Goal: Transaction & Acquisition: Subscribe to service/newsletter

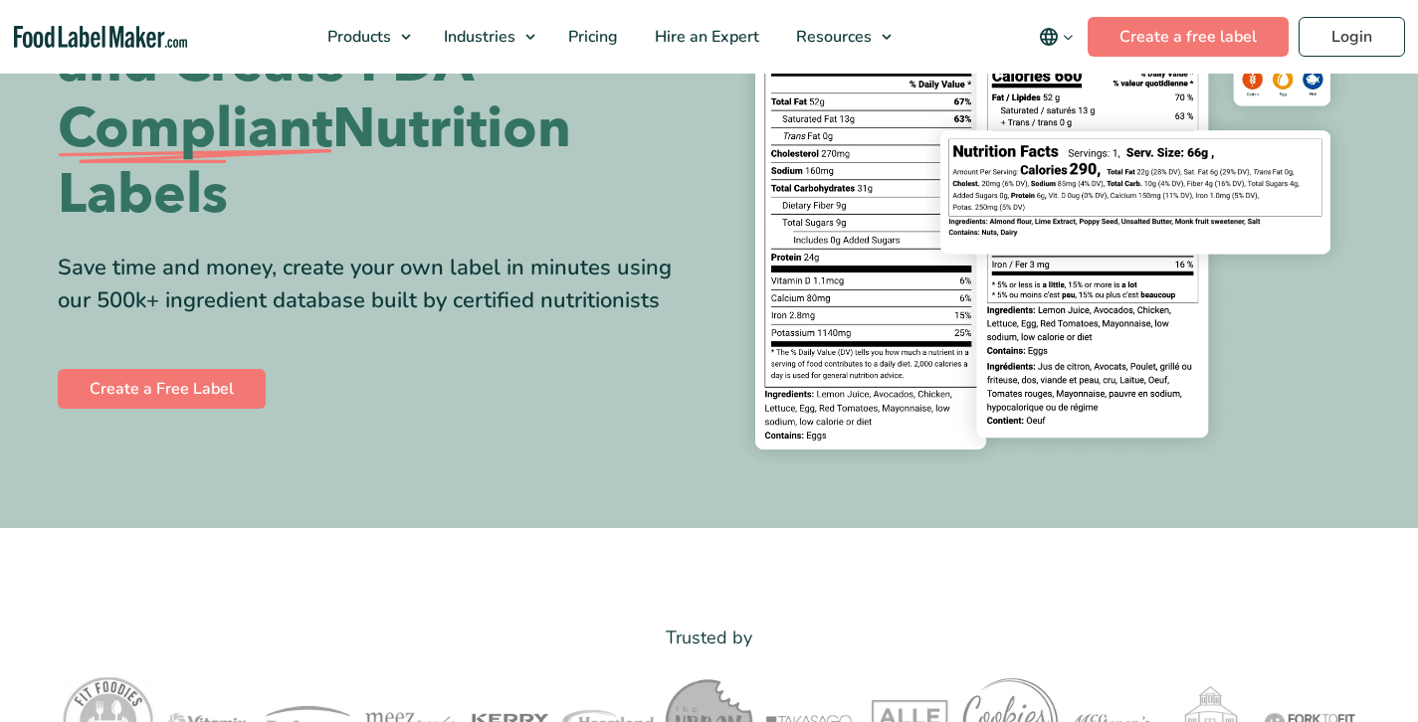
scroll to position [287, 0]
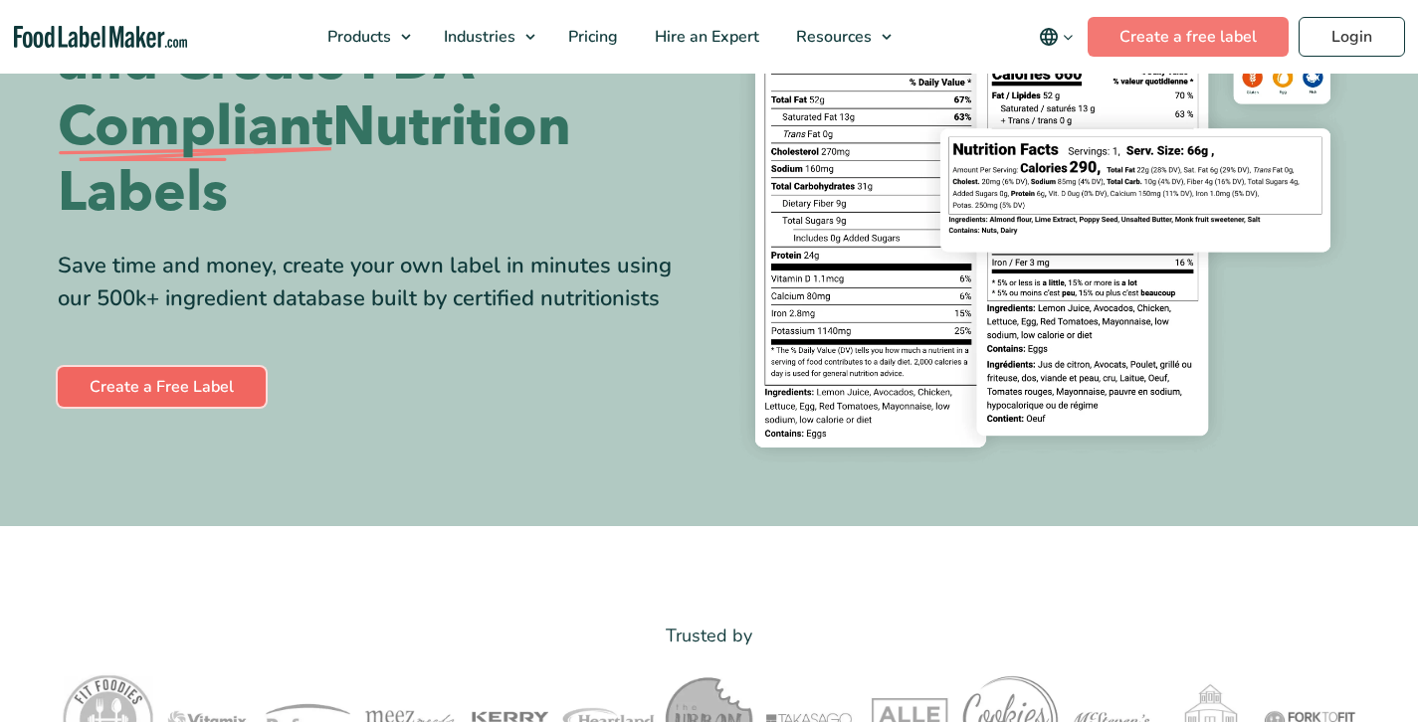
click at [173, 387] on link "Create a Free Label" at bounding box center [162, 387] width 208 height 40
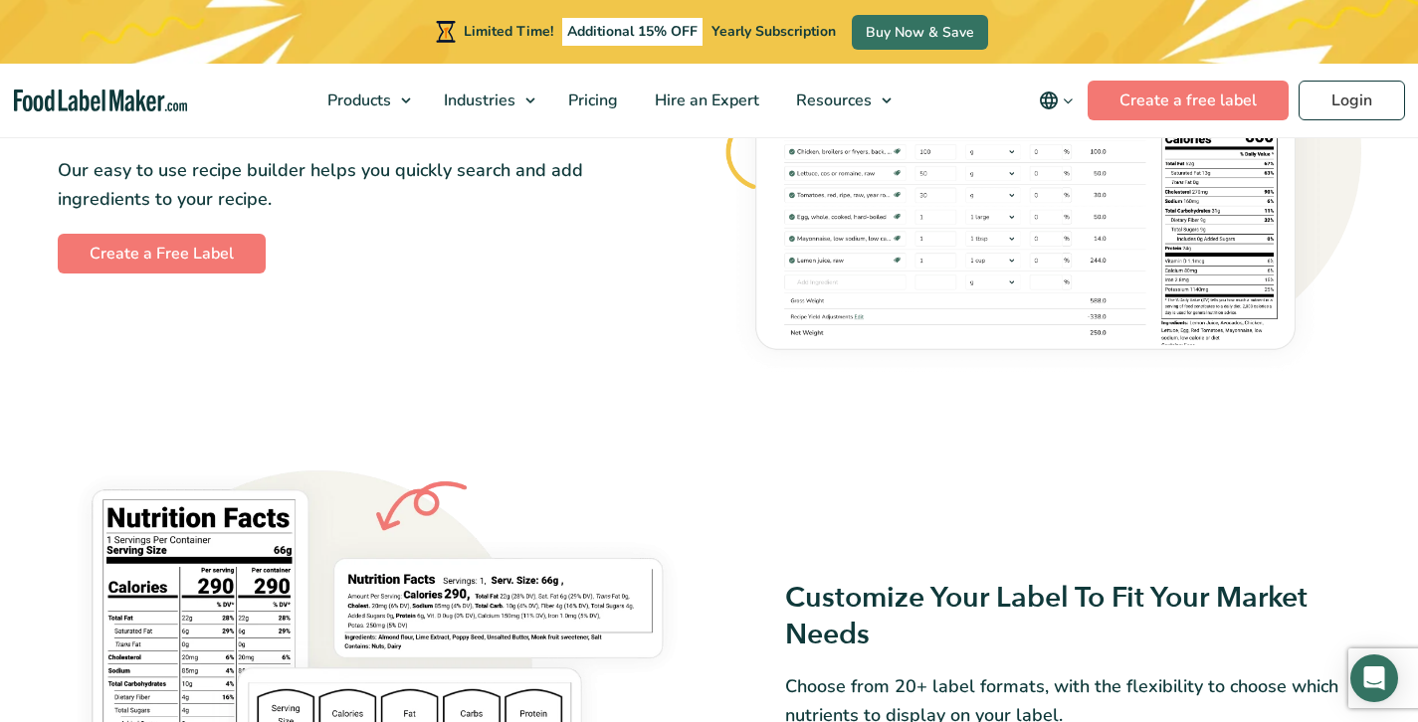
scroll to position [1619, 0]
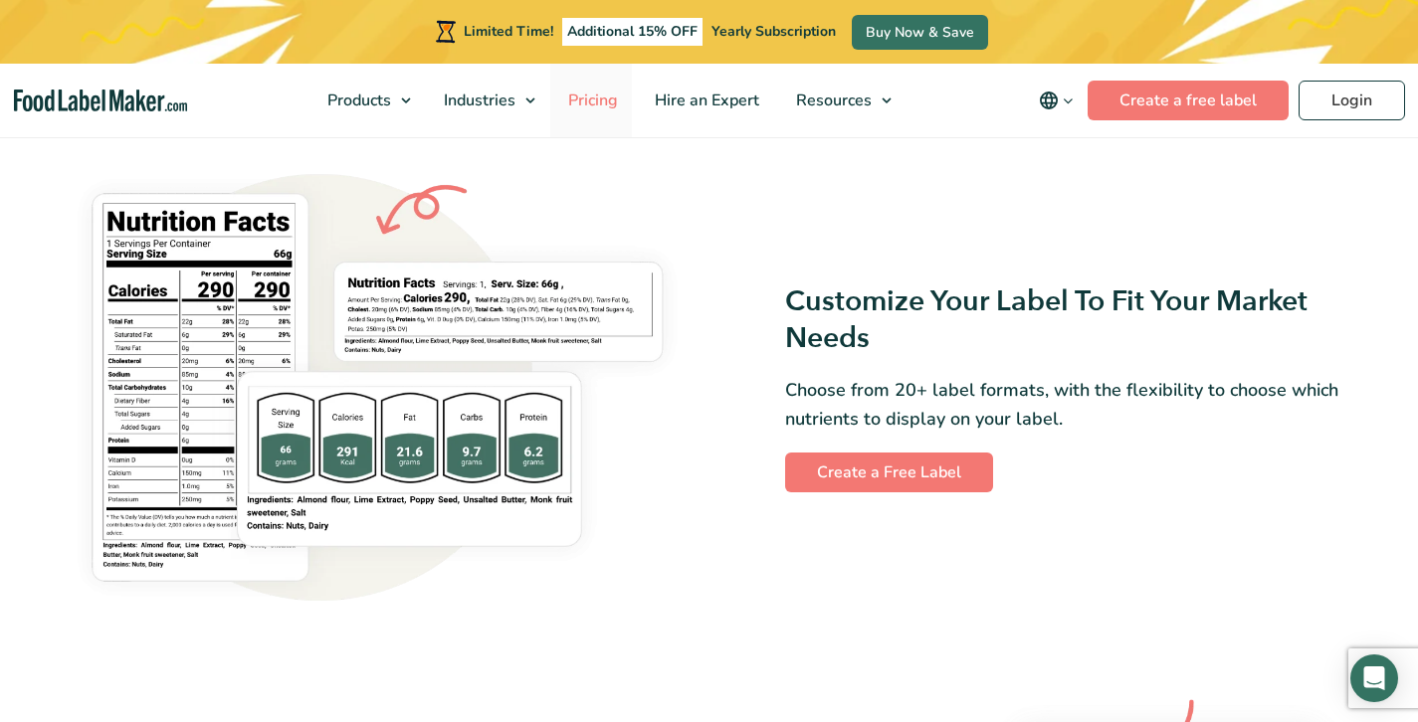
click at [609, 111] on link "Pricing" at bounding box center [591, 101] width 82 height 74
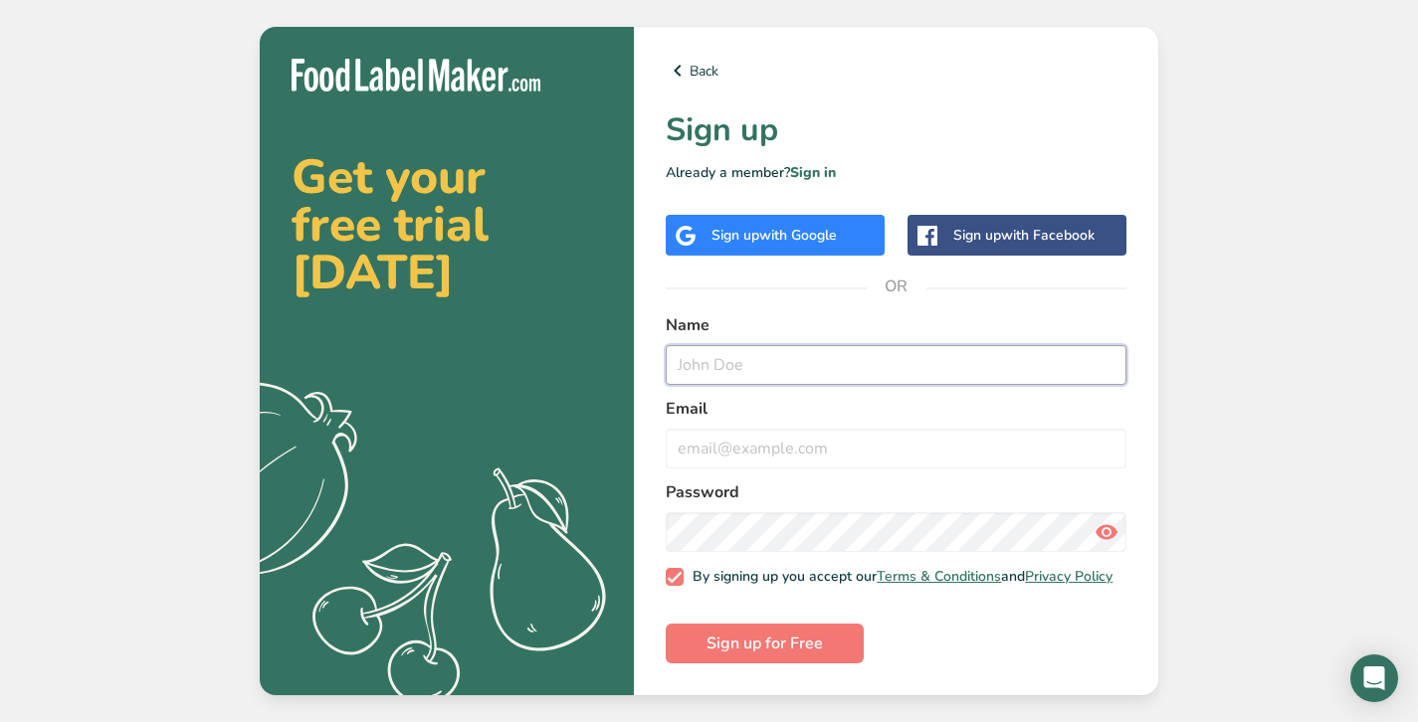
click at [753, 366] on input "text" at bounding box center [896, 365] width 461 height 40
type input "Rocky Balboa"
click at [800, 458] on input "email" at bounding box center [896, 449] width 461 height 40
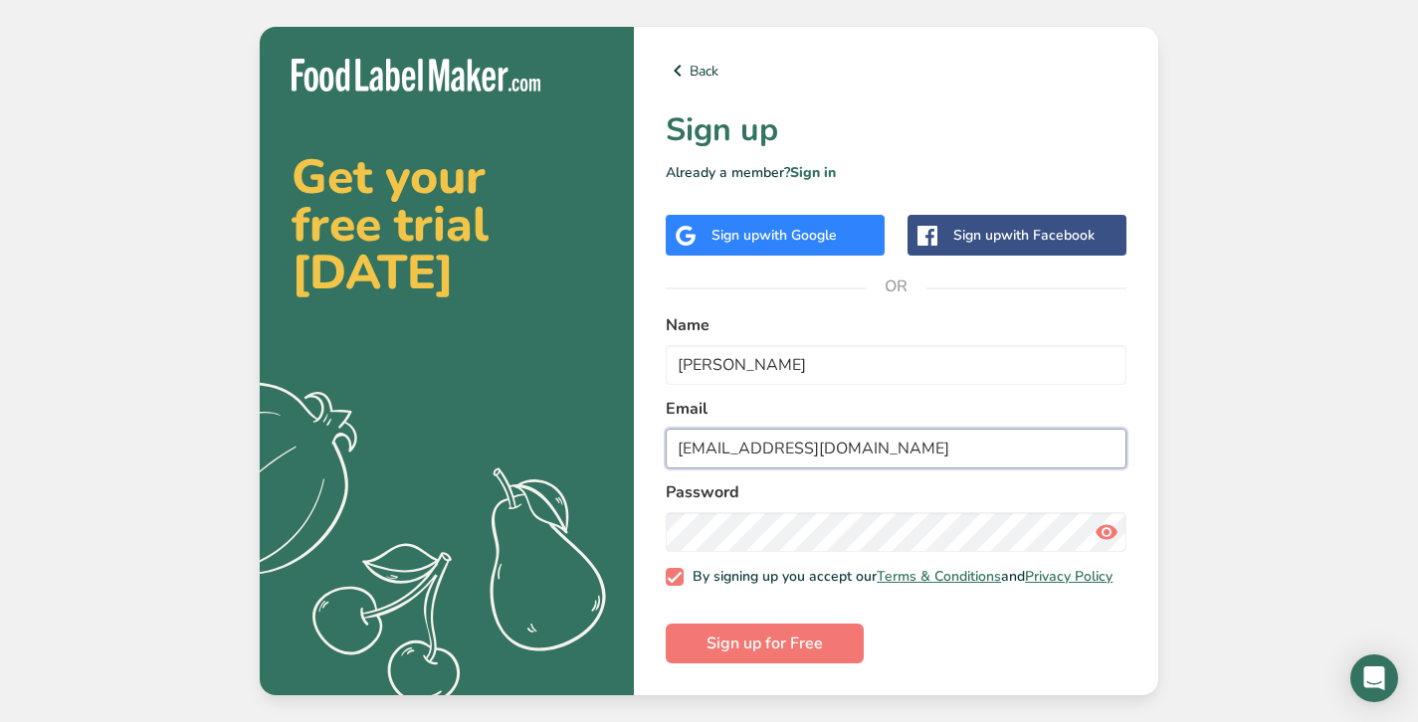
type input "jayruns2much@gmail.com"
click at [1110, 514] on icon at bounding box center [1106, 532] width 24 height 36
click at [1228, 494] on div "Get your free trial today .a{fill:#f5f3ed;} Back Sign up Already a member? Sign…" at bounding box center [709, 361] width 1418 height 722
click at [680, 84] on div "Back Sign up Already a member? Sign in Sign up with Google Sign up with Faceboo…" at bounding box center [896, 361] width 524 height 669
click at [680, 77] on icon at bounding box center [678, 71] width 24 height 36
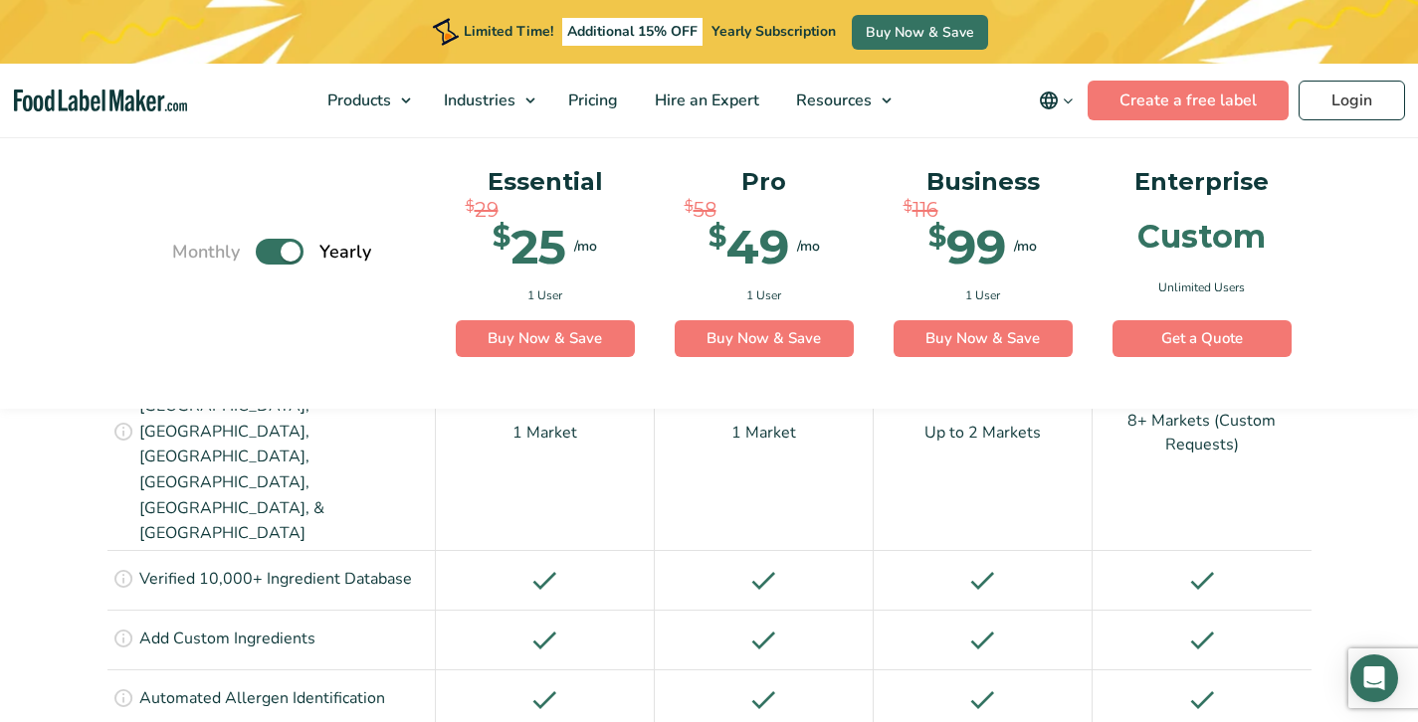
scroll to position [1712, 0]
